Goal: Navigation & Orientation: Find specific page/section

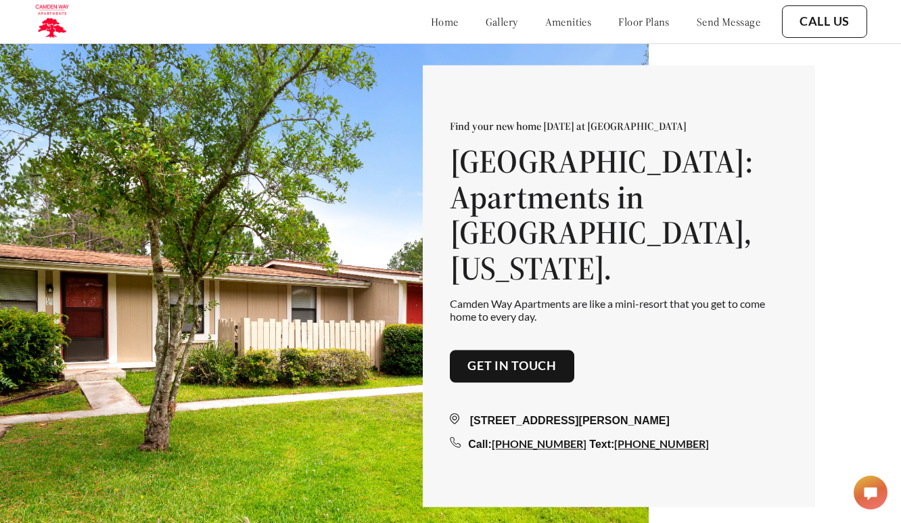
scroll to position [1, 0]
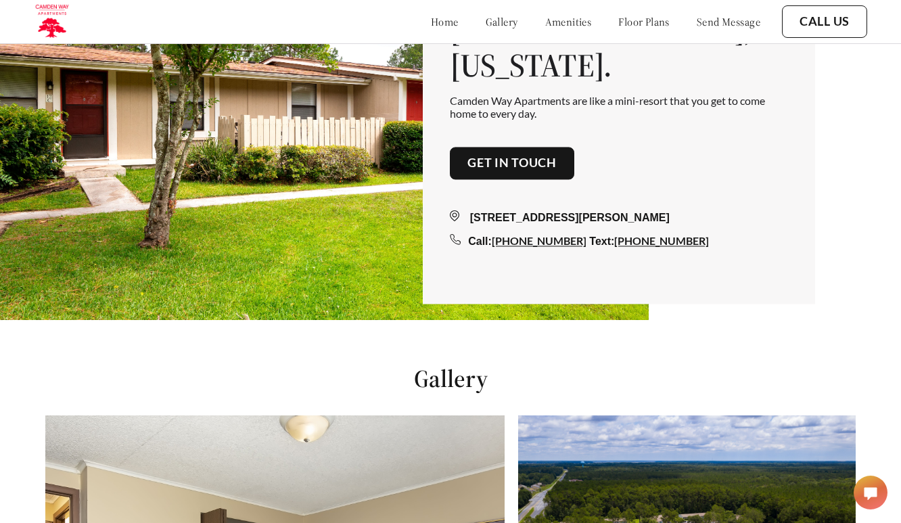
click at [557, 22] on link "amenities" at bounding box center [568, 22] width 47 height 14
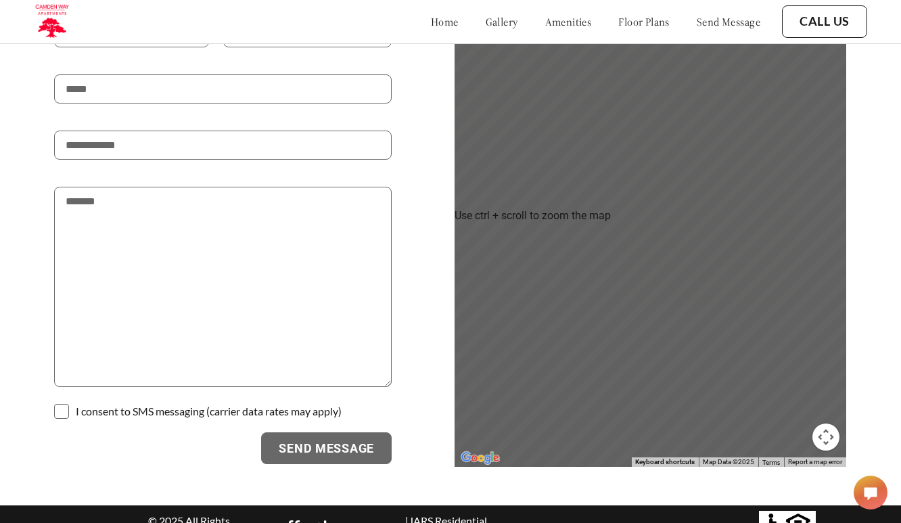
scroll to position [2262, 0]
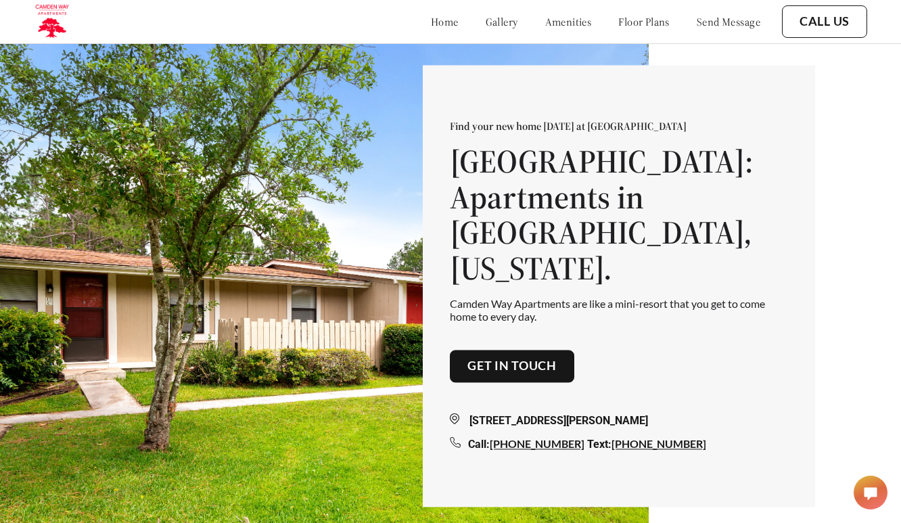
click at [546, 23] on link "amenities" at bounding box center [568, 22] width 47 height 14
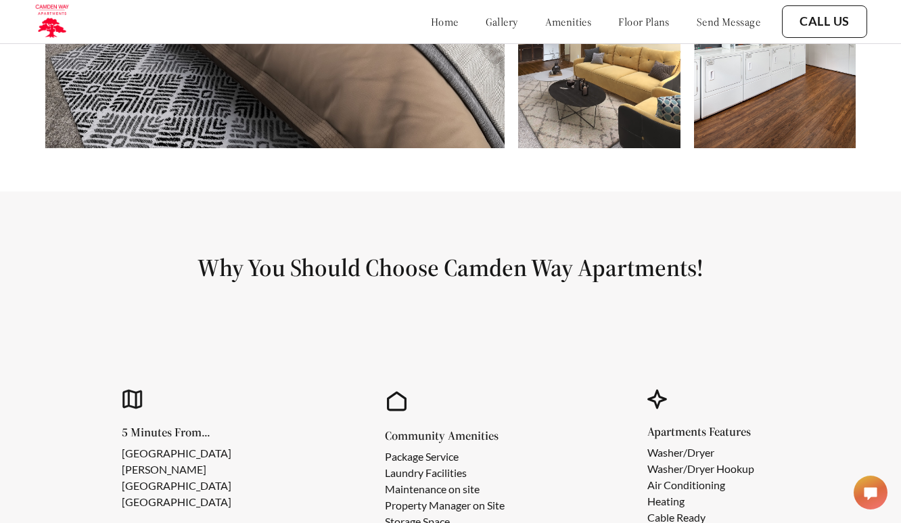
scroll to position [1135, 0]
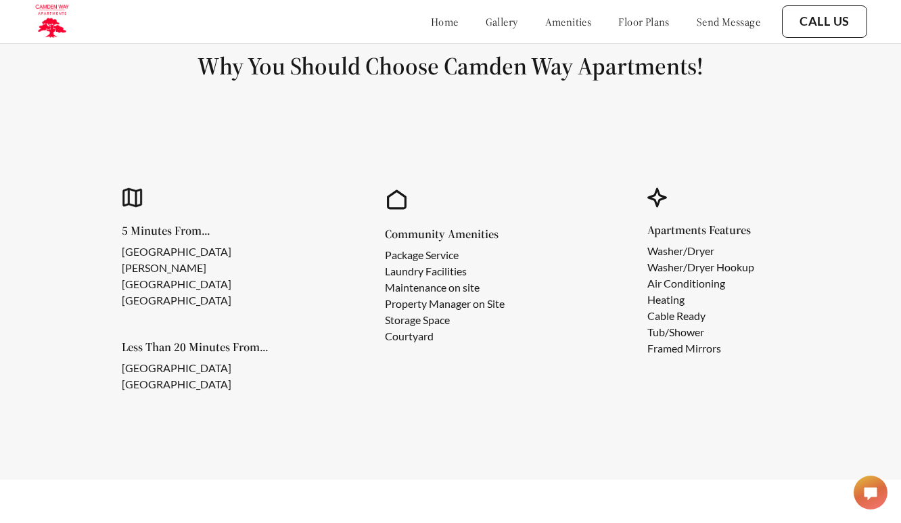
click at [475, 29] on div "home gallery amenities floor plans send message" at bounding box center [582, 21] width 357 height 37
click at [486, 26] on link "gallery" at bounding box center [502, 22] width 32 height 14
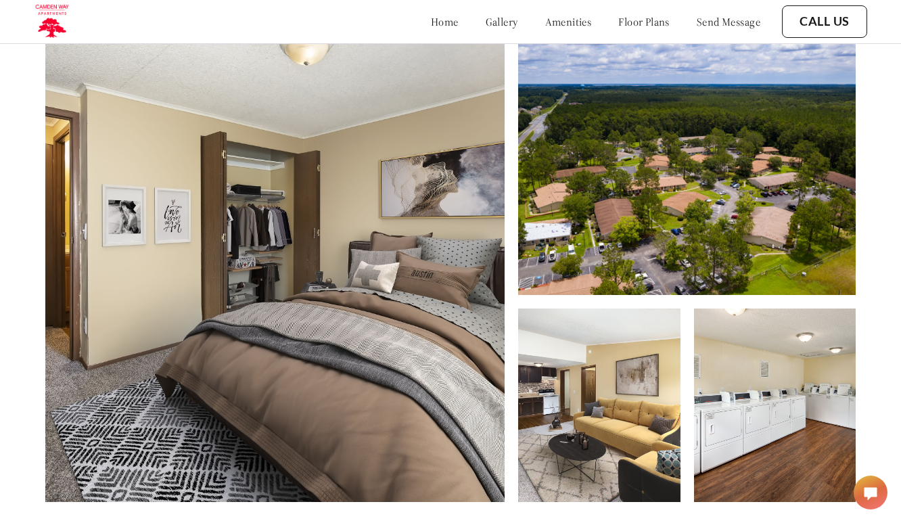
scroll to position [601, 0]
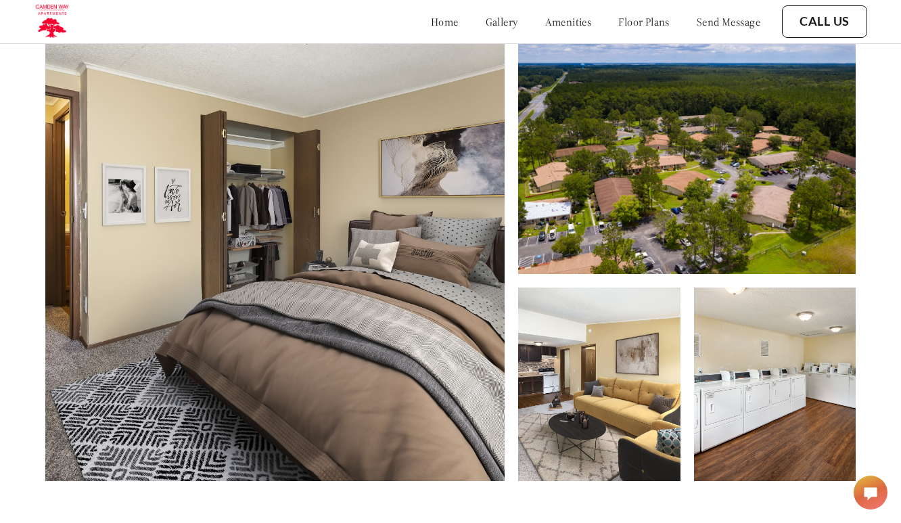
click at [764, 187] on img at bounding box center [687, 146] width 338 height 256
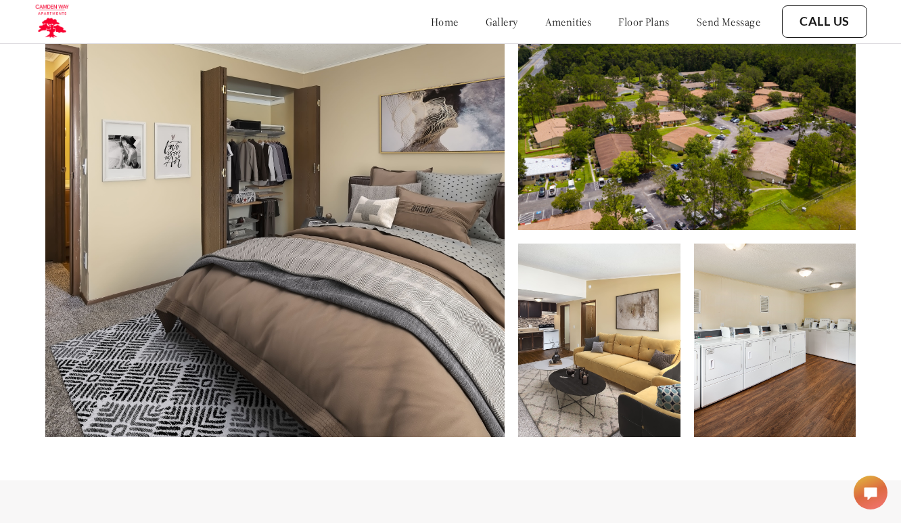
scroll to position [668, 0]
